Goal: Task Accomplishment & Management: Use online tool/utility

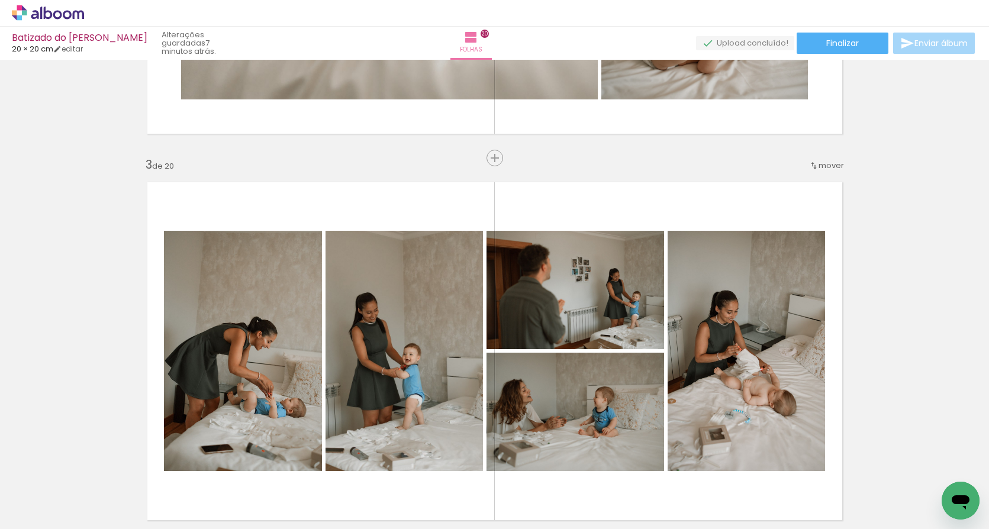
scroll to position [738, 0]
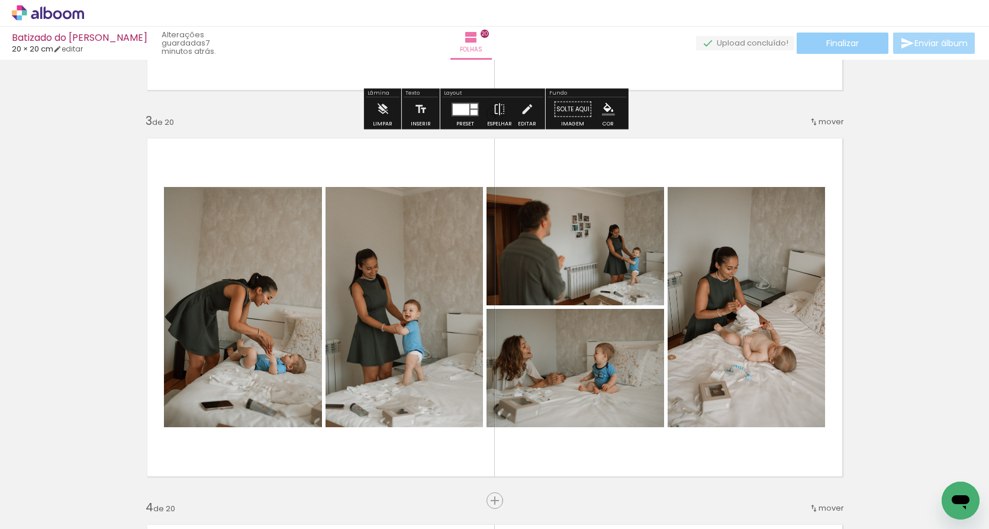
click at [856, 34] on paper-button "Finalizar" at bounding box center [843, 43] width 92 height 21
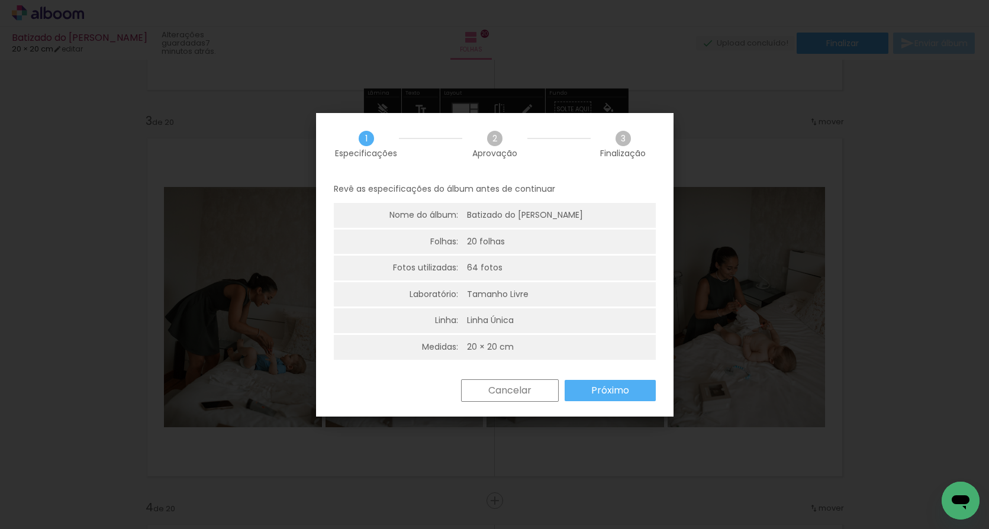
click at [0, 0] on paper-button "Próximo" at bounding box center [0, 0] width 0 height 0
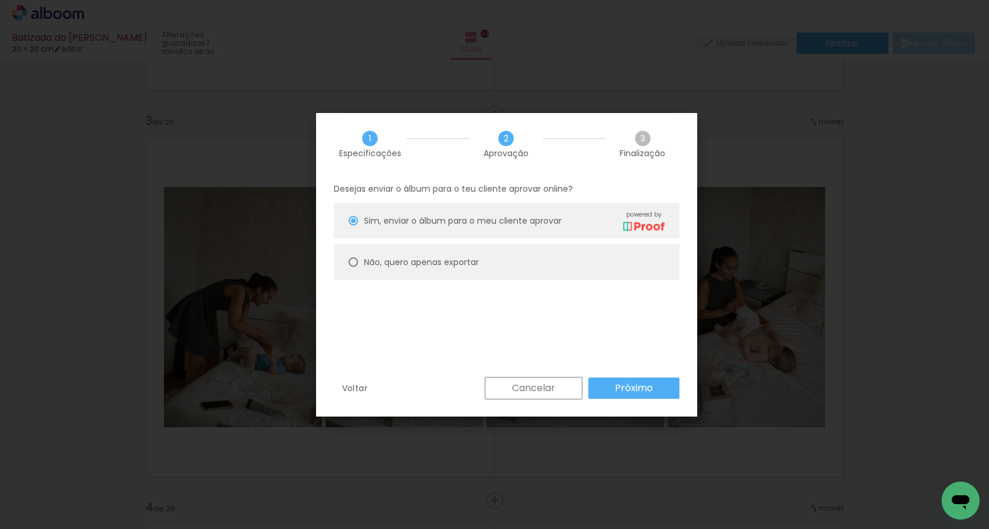
click at [0, 0] on paper-button "Próximo" at bounding box center [0, 0] width 0 height 0
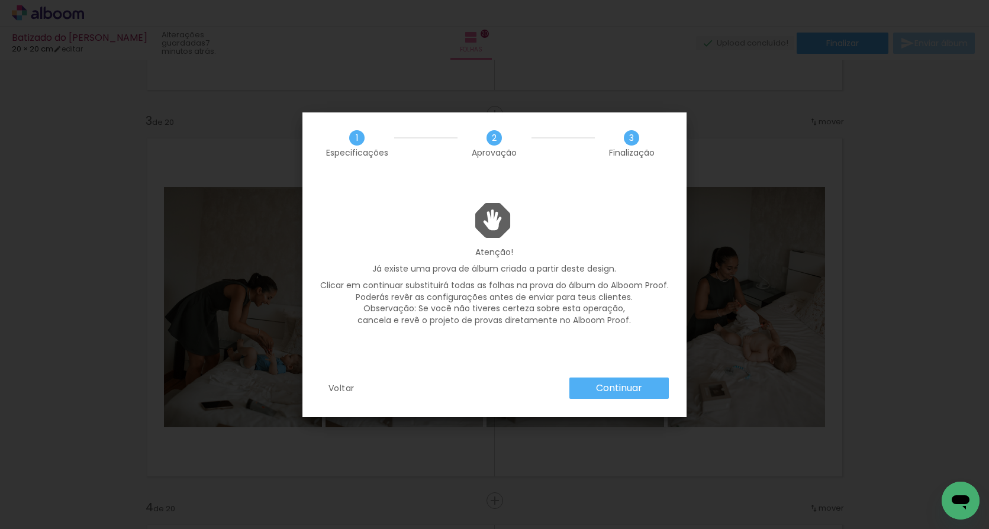
click at [0, 0] on slot "Continuar" at bounding box center [0, 0] width 0 height 0
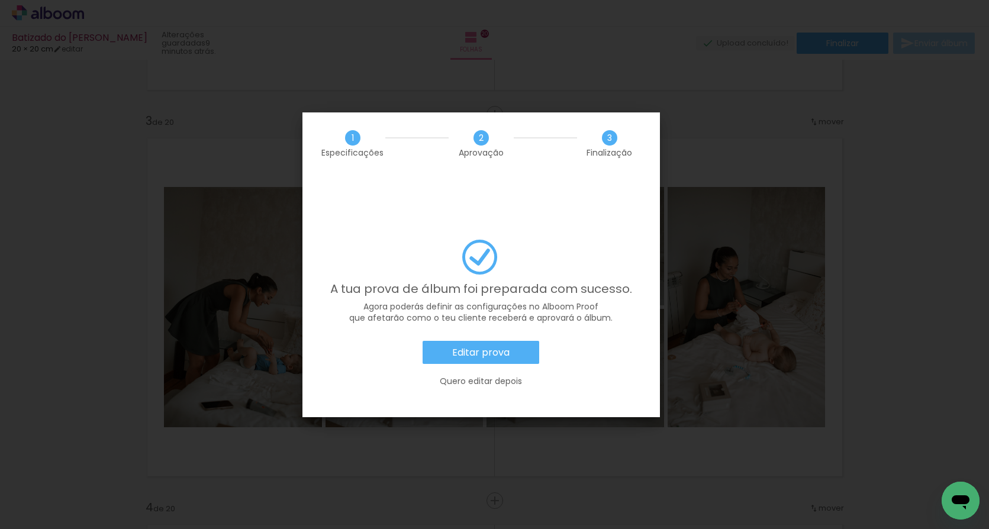
click at [0, 0] on paper-button "Editar prova" at bounding box center [0, 0] width 0 height 0
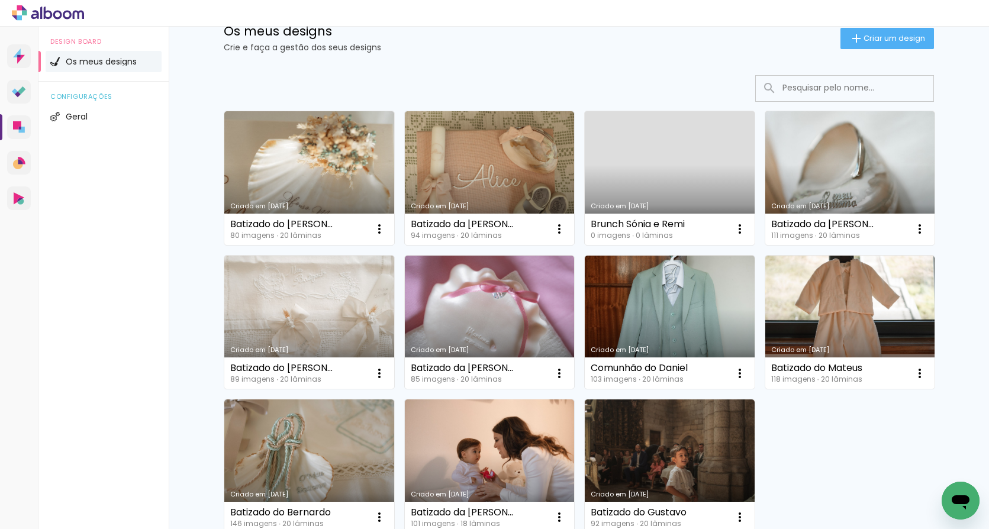
scroll to position [41, 0]
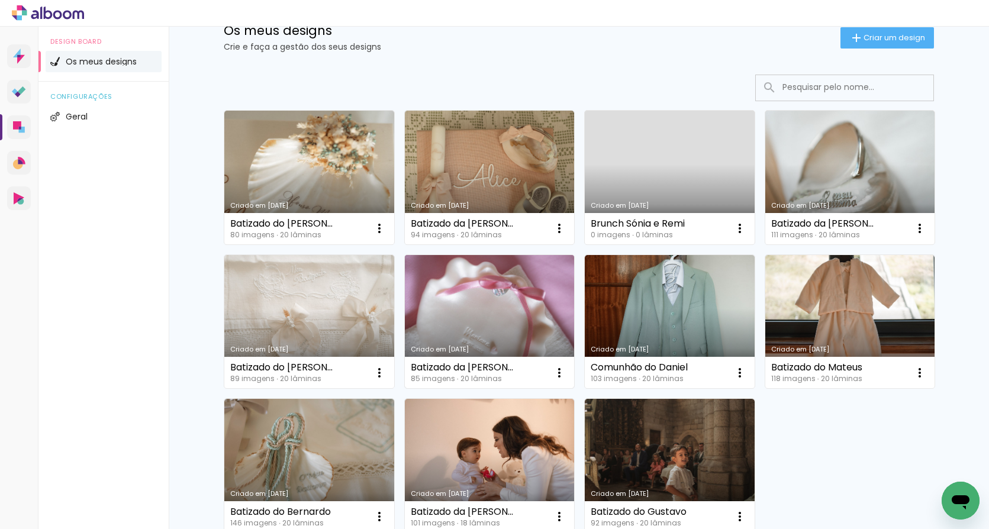
click at [513, 337] on link "Criado em 12/08/25" at bounding box center [490, 322] width 170 height 134
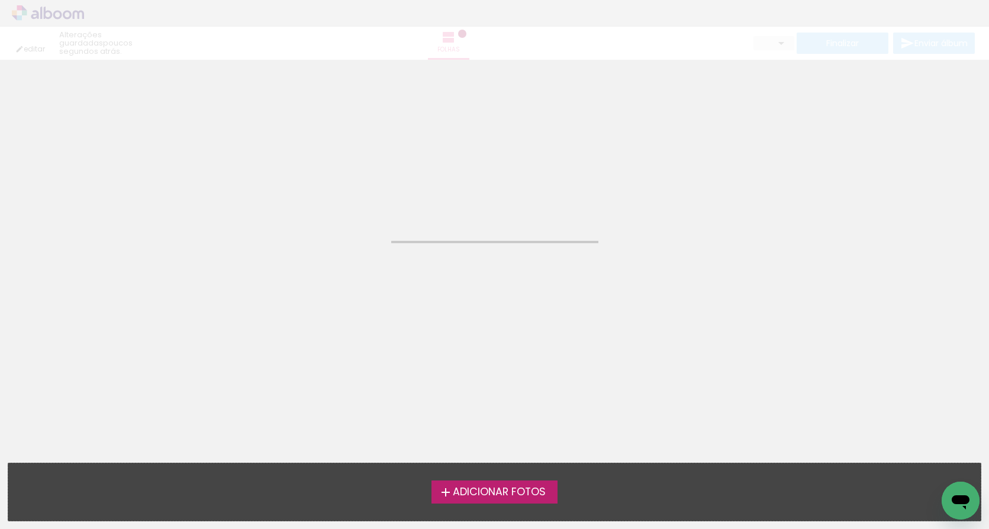
click at [513, 337] on neon-animated-pages "Confirmar Cancelar" at bounding box center [494, 294] width 989 height 469
